Goal: Task Accomplishment & Management: Use online tool/utility

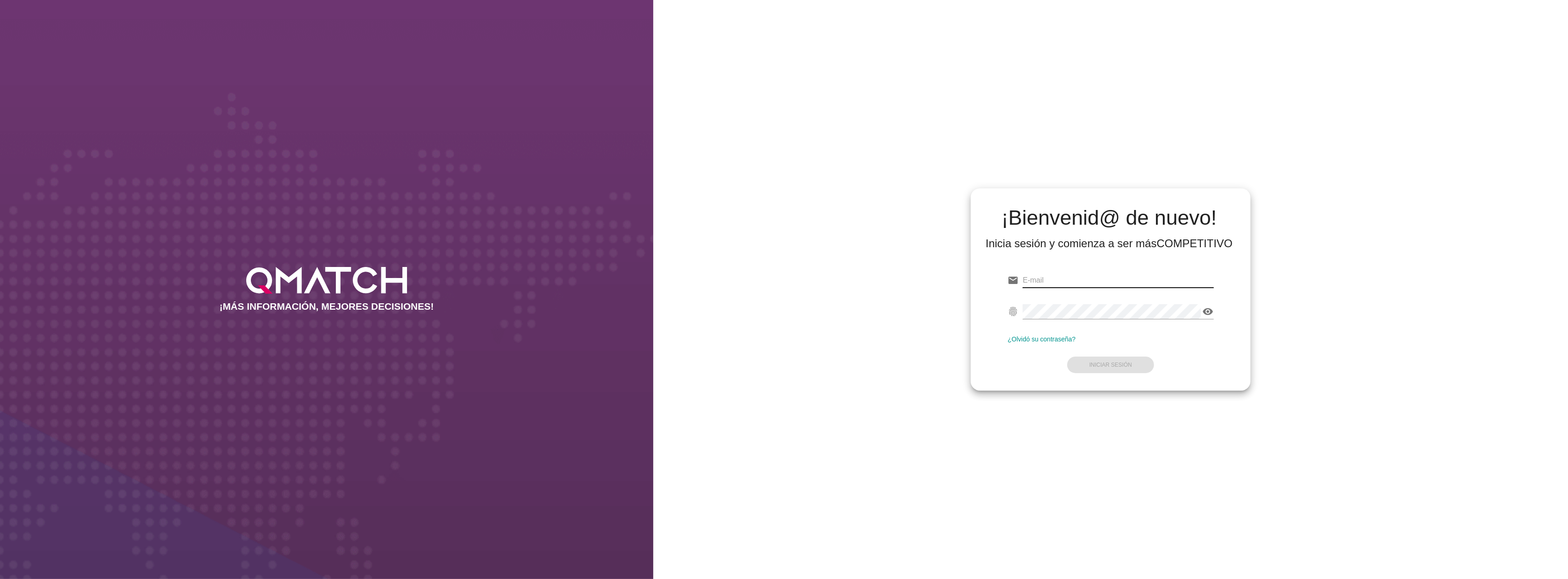
click at [1149, 282] on input "email" at bounding box center [1118, 280] width 191 height 15
type input "[EMAIL_ADDRESS][DOMAIN_NAME]"
click at [1101, 366] on strong "Iniciar Sesión" at bounding box center [1111, 365] width 43 height 7
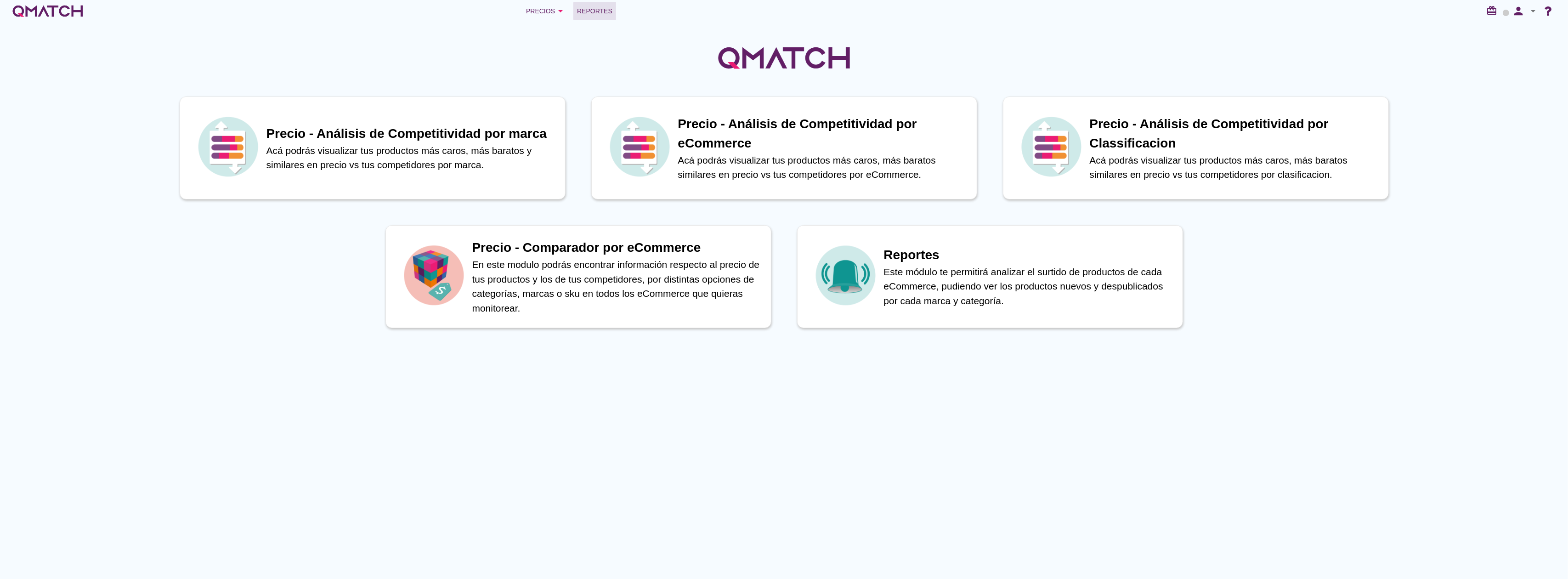
click at [578, 13] on span "Reportes" at bounding box center [595, 11] width 35 height 11
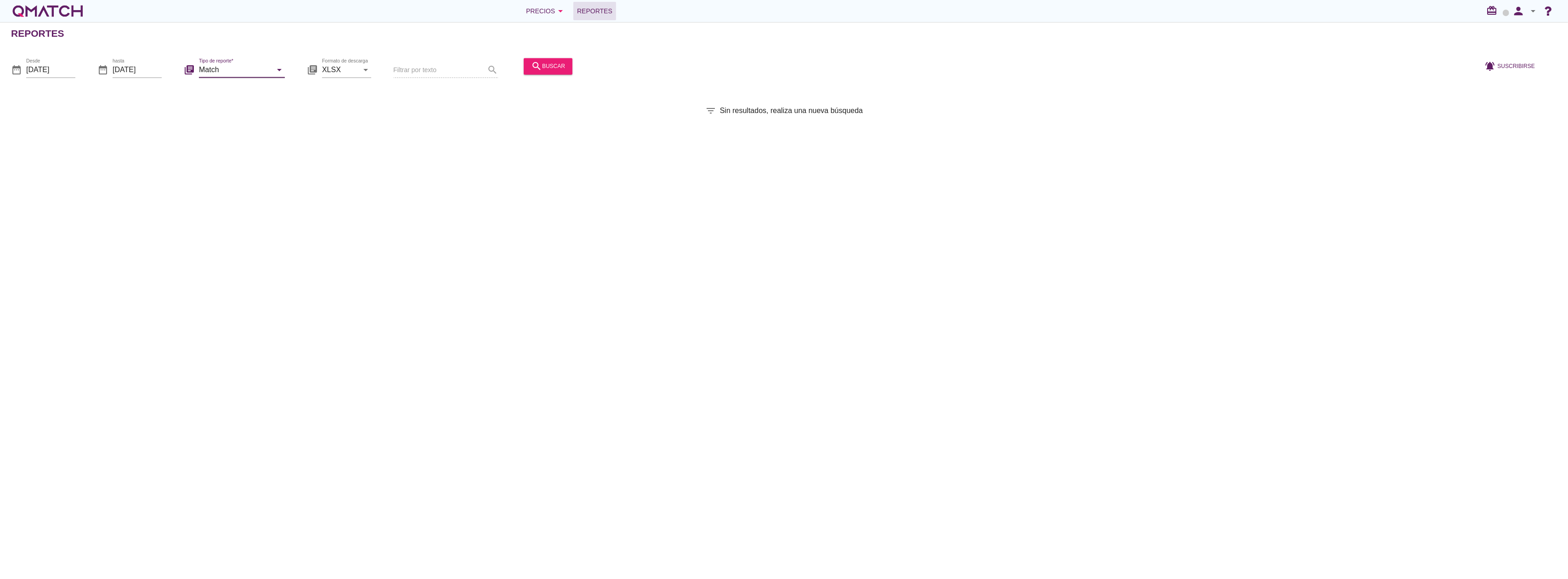
click at [267, 68] on input "Match" at bounding box center [236, 70] width 73 height 15
click at [271, 164] on div "Match con historicos" at bounding box center [254, 158] width 97 height 22
type input "Match con historicos"
click at [529, 74] on button "search buscar" at bounding box center [548, 66] width 49 height 16
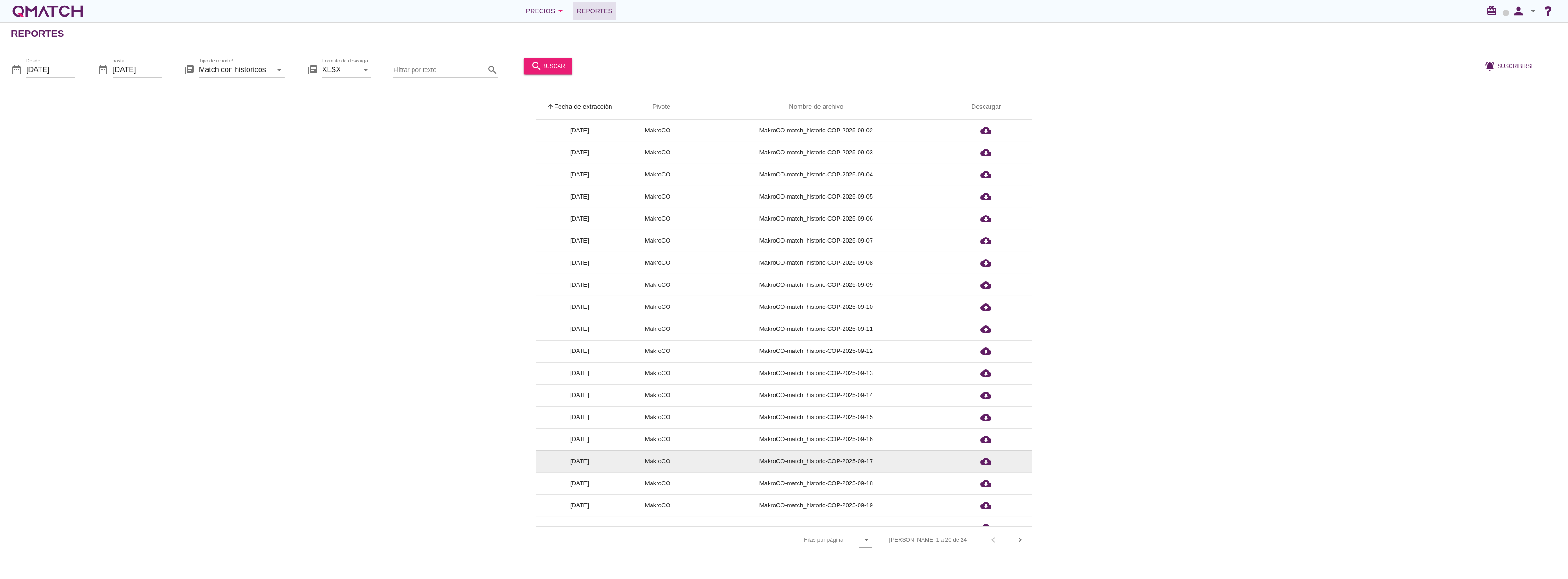
scroll to position [35, 0]
click at [1022, 537] on icon "chevron_right" at bounding box center [1020, 540] width 11 height 11
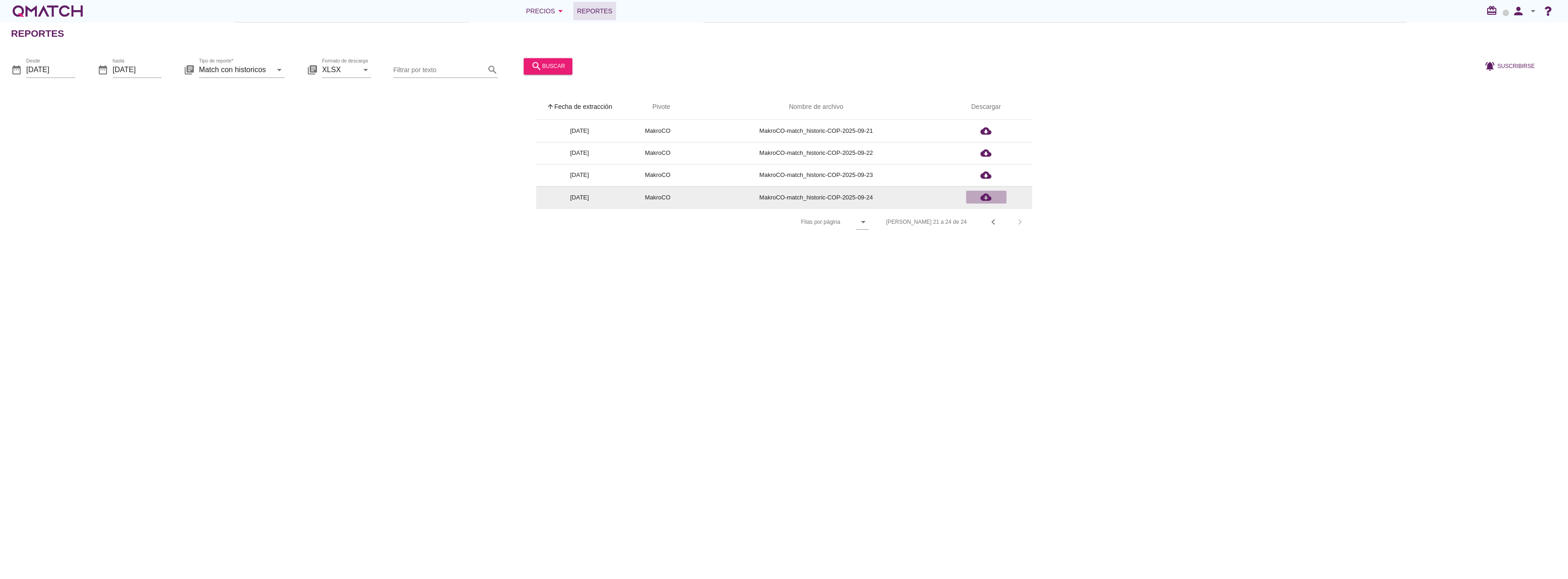
click at [987, 197] on icon "cloud_download" at bounding box center [986, 197] width 11 height 11
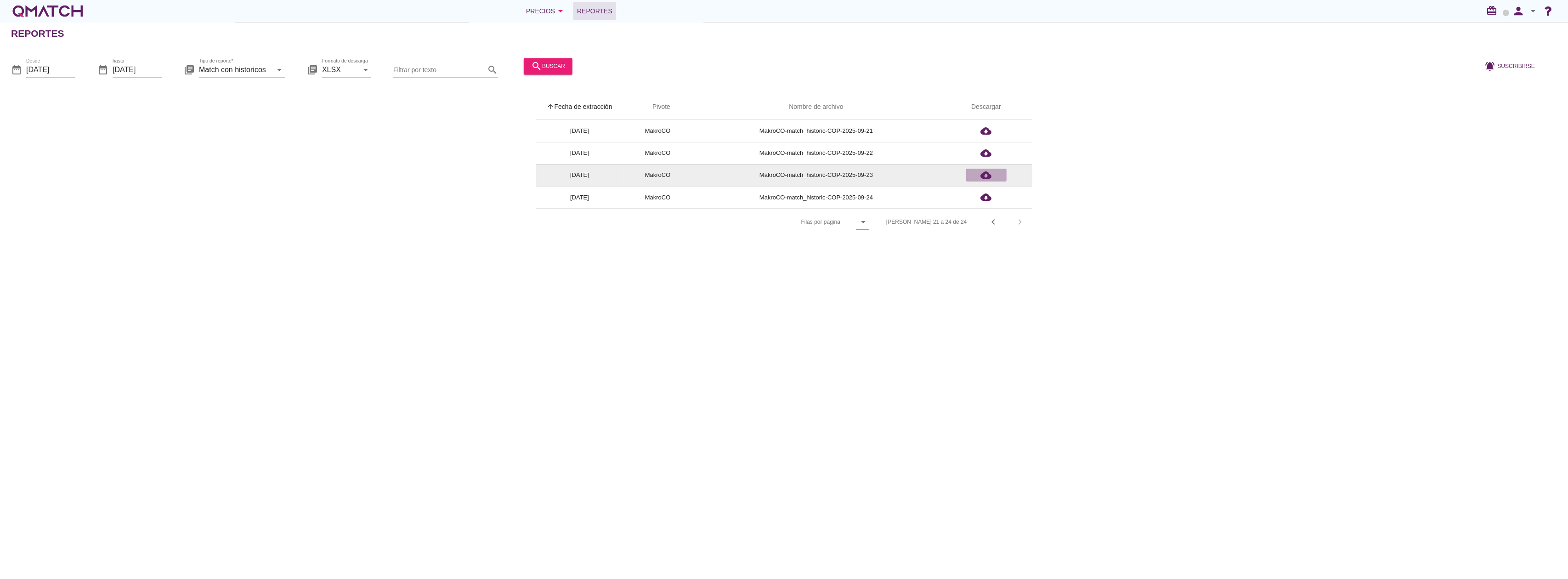
click at [987, 178] on icon "cloud_download" at bounding box center [986, 175] width 11 height 11
